Goal: Information Seeking & Learning: Learn about a topic

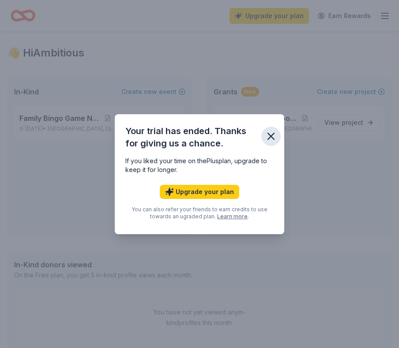
click at [274, 135] on icon "button" at bounding box center [271, 136] width 12 height 12
click at [274, 131] on icon "button" at bounding box center [271, 136] width 12 height 12
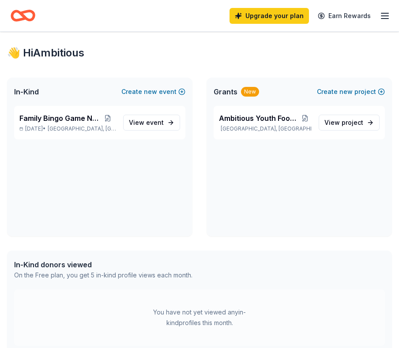
click at [245, 92] on div "New" at bounding box center [250, 92] width 18 height 10
click at [223, 94] on span "Grants" at bounding box center [225, 91] width 24 height 11
click at [317, 123] on div "Ambitious Youth Football Camp City of Orange, NJ View project" at bounding box center [298, 123] width 171 height 34
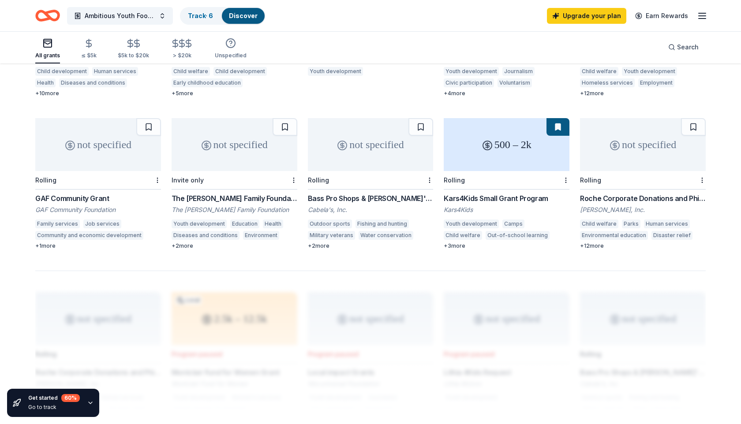
scroll to position [498, 0]
click at [87, 145] on div "not specified" at bounding box center [98, 144] width 126 height 53
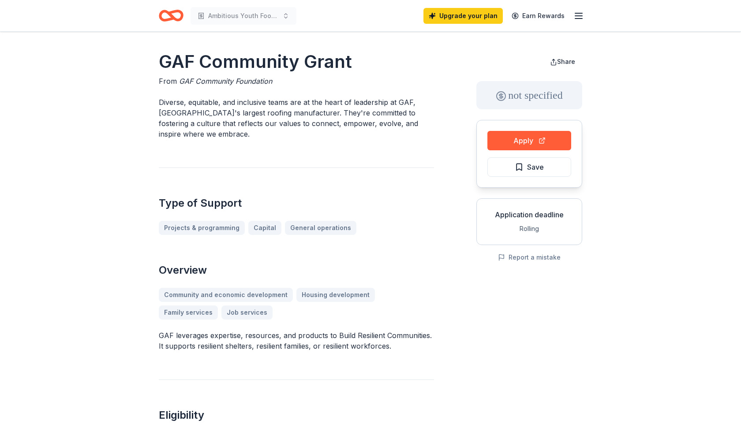
drag, startPoint x: 178, startPoint y: 80, endPoint x: 208, endPoint y: 88, distance: 31.3
click at [208, 88] on div "GAF Community Grant From GAF Community Foundation Diverse, equitable, and inclu…" at bounding box center [296, 408] width 275 height 718
